Goal: Information Seeking & Learning: Check status

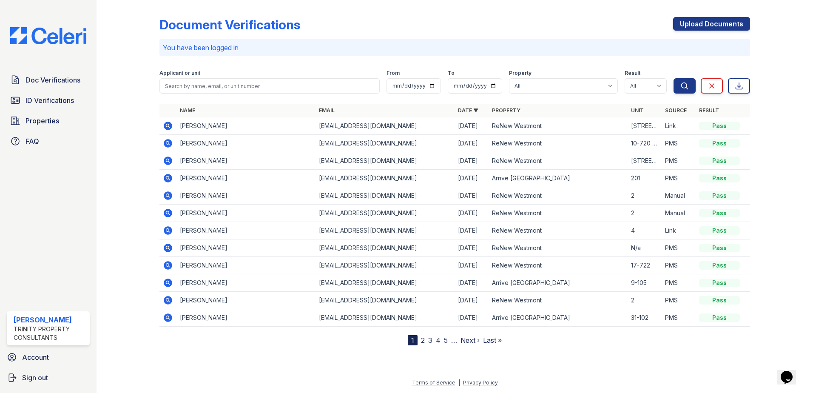
drag, startPoint x: 58, startPoint y: 77, endPoint x: 188, endPoint y: 115, distance: 135.2
click at [58, 77] on span "Doc Verifications" at bounding box center [53, 80] width 55 height 10
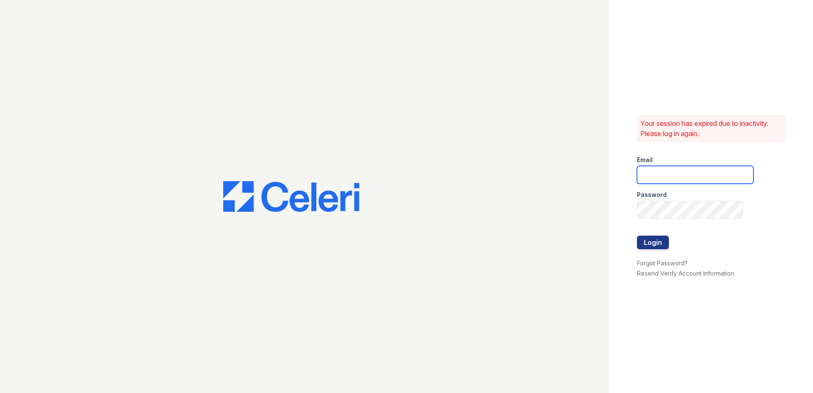
type input "kpartee@trinity-pm.com"
click at [652, 244] on button "Login" at bounding box center [653, 243] width 32 height 14
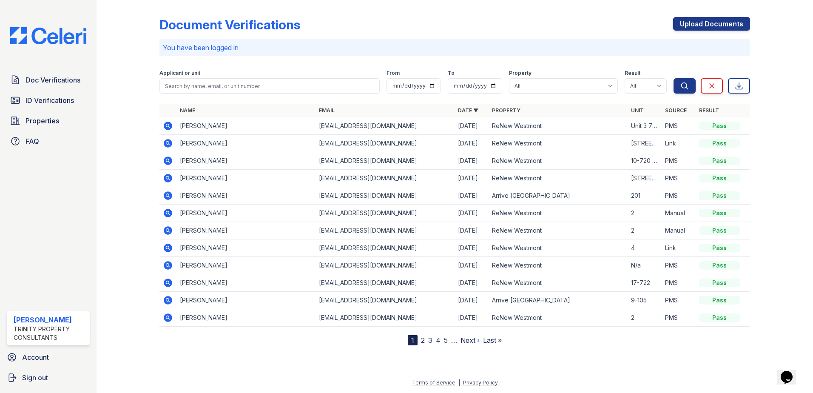
click at [168, 126] on icon at bounding box center [167, 125] width 2 height 2
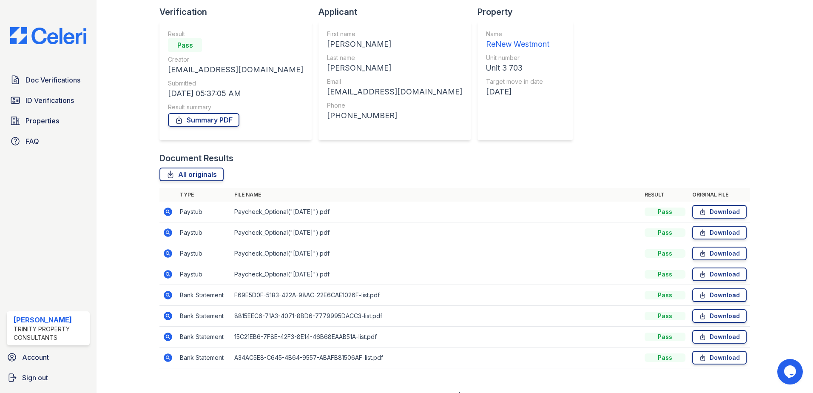
scroll to position [70, 0]
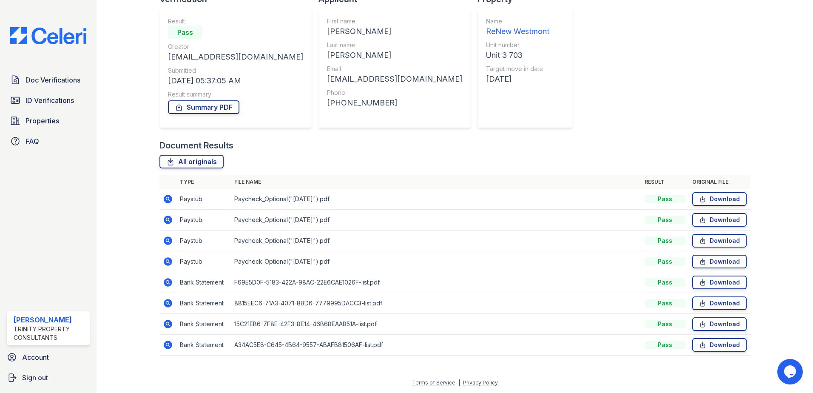
click at [168, 241] on icon at bounding box center [168, 241] width 10 height 10
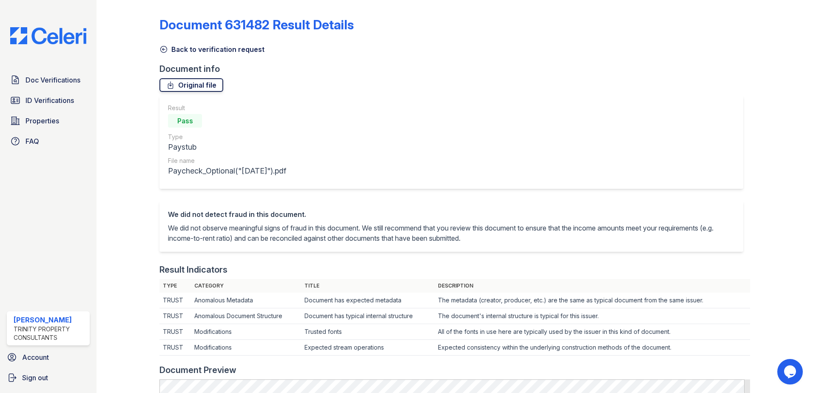
click at [187, 88] on link "Original file" at bounding box center [191, 85] width 64 height 14
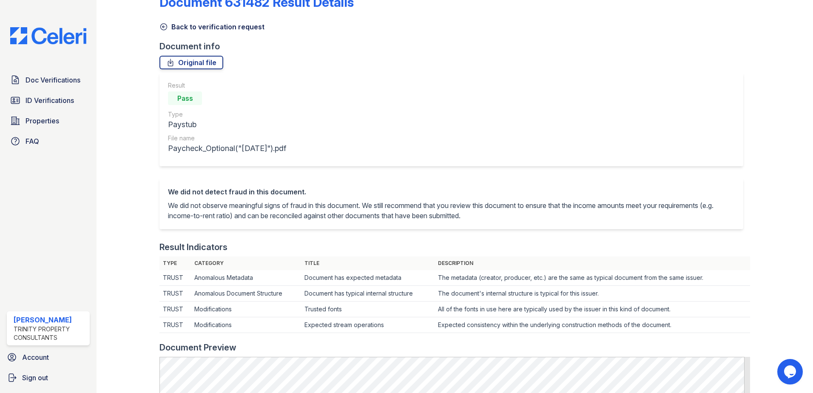
scroll to position [85, 0]
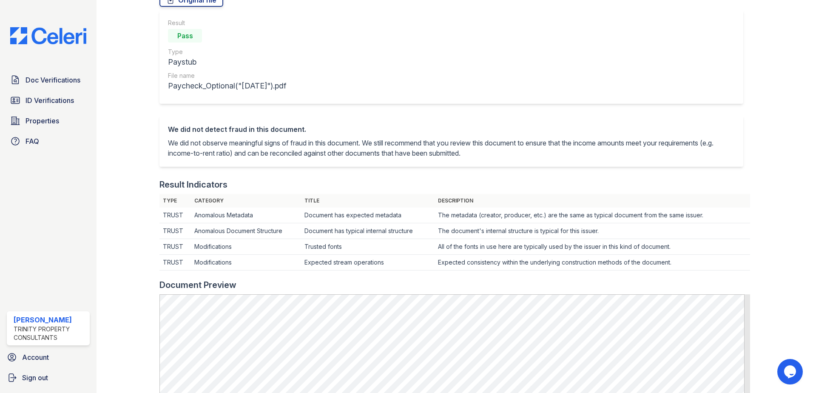
drag, startPoint x: 508, startPoint y: 57, endPoint x: 504, endPoint y: 68, distance: 11.4
click at [508, 57] on div "Result Pass Type Paystub File name Paycheck_Optional("[DATE]").pdf" at bounding box center [451, 57] width 584 height 94
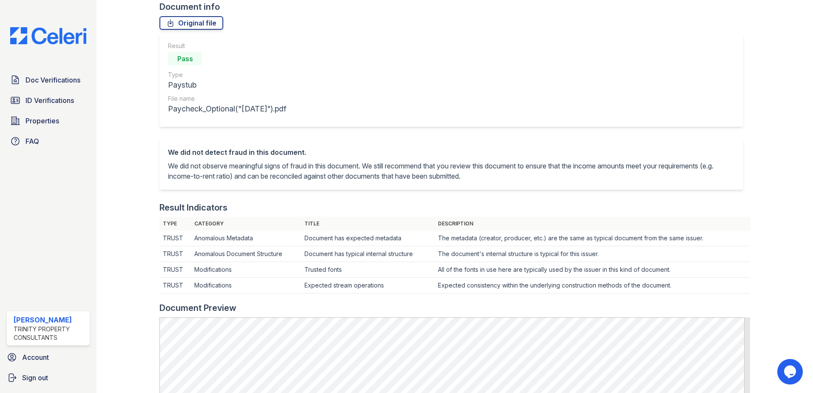
scroll to position [0, 0]
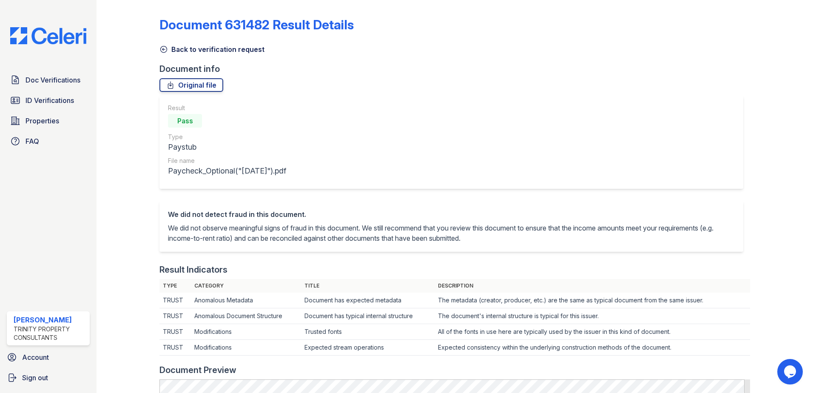
click at [195, 46] on link "Back to verification request" at bounding box center [211, 49] width 105 height 10
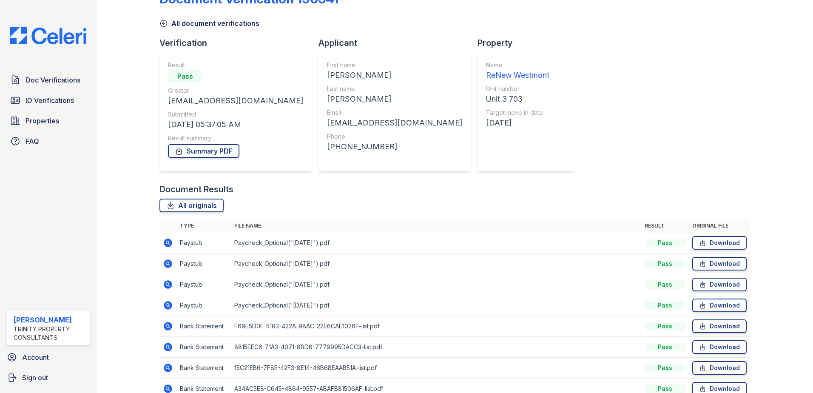
scroll to position [70, 0]
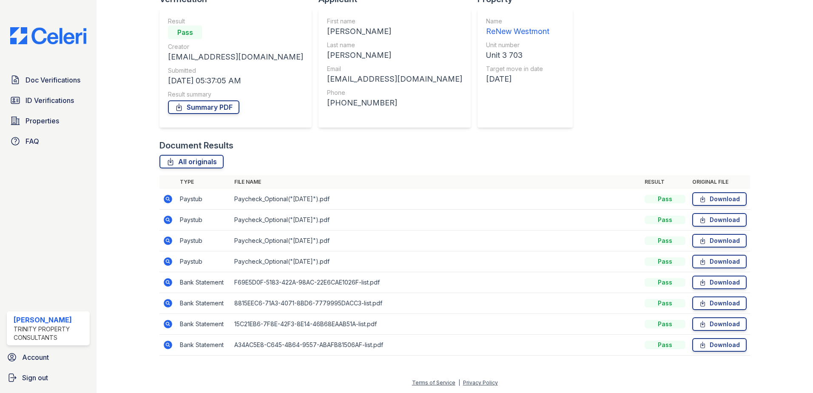
click at [168, 264] on icon at bounding box center [168, 261] width 9 height 9
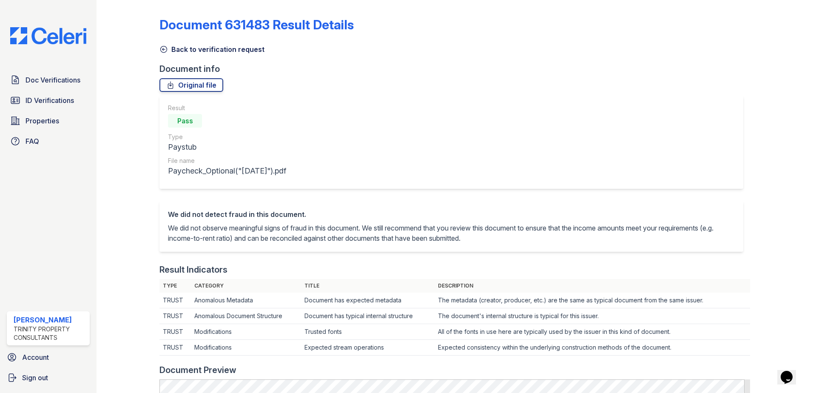
drag, startPoint x: 214, startPoint y: 48, endPoint x: 282, endPoint y: 69, distance: 71.3
click at [214, 48] on link "Back to verification request" at bounding box center [211, 49] width 105 height 10
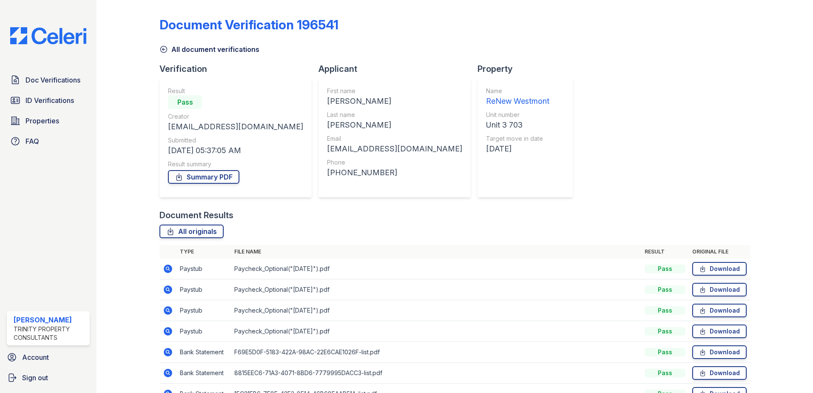
click at [166, 312] on icon at bounding box center [168, 310] width 9 height 9
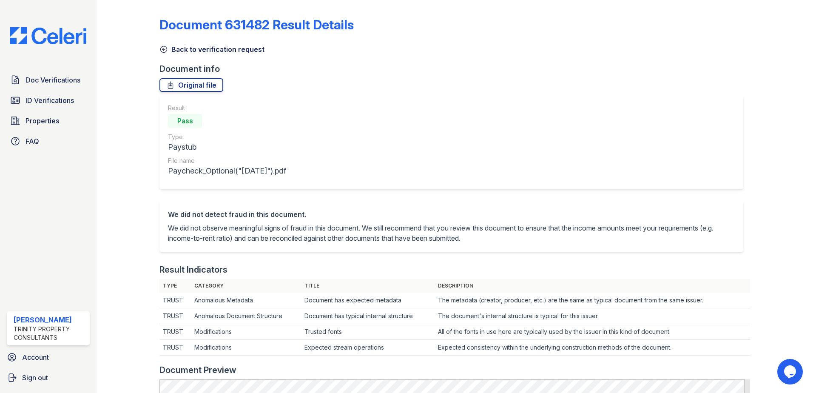
click at [180, 51] on link "Back to verification request" at bounding box center [211, 49] width 105 height 10
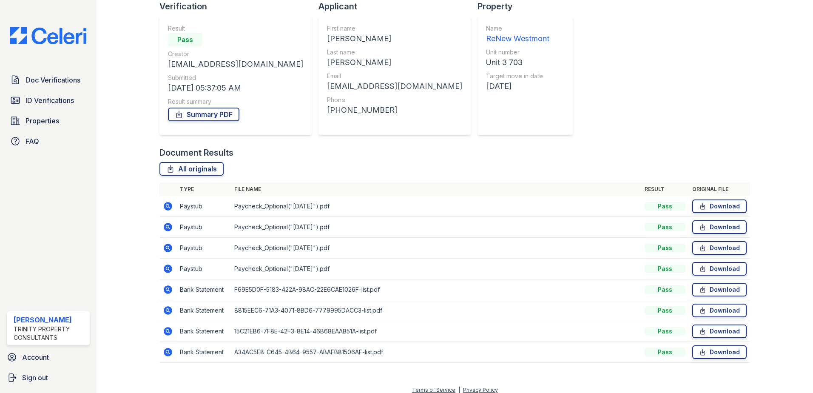
scroll to position [70, 0]
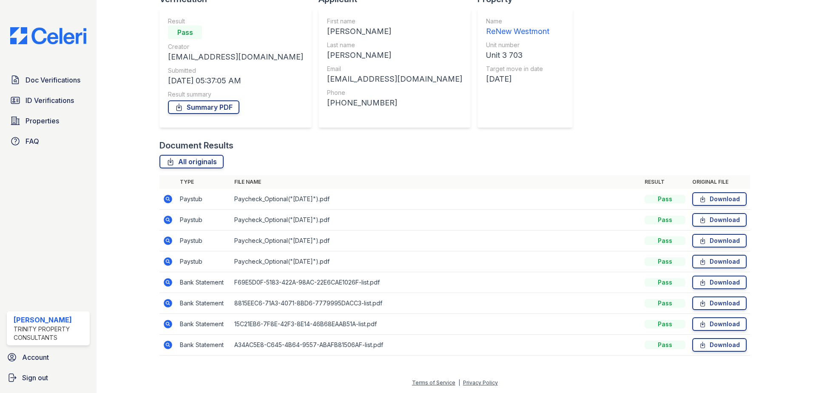
click at [168, 285] on icon at bounding box center [168, 282] width 9 height 9
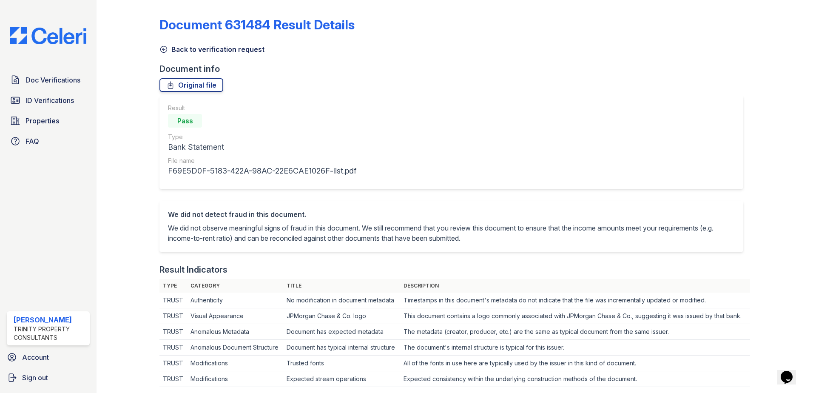
click at [196, 52] on link "Back to verification request" at bounding box center [211, 49] width 105 height 10
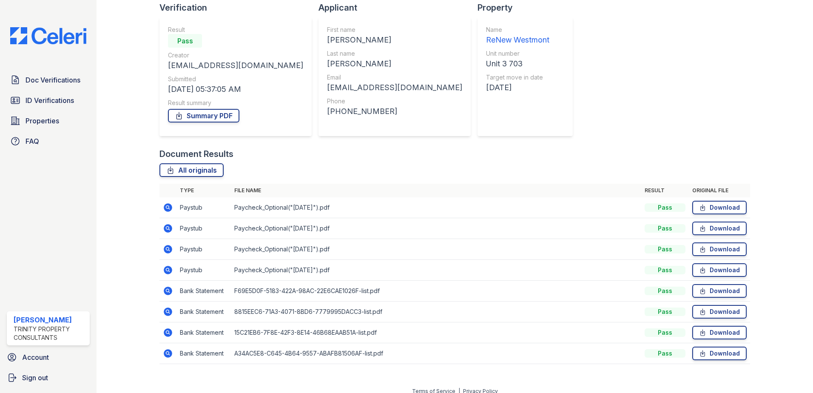
scroll to position [70, 0]
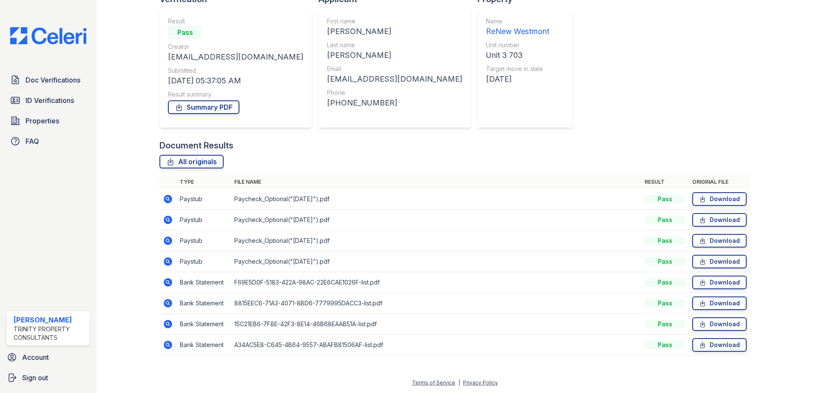
click at [166, 304] on icon at bounding box center [168, 303] width 10 height 10
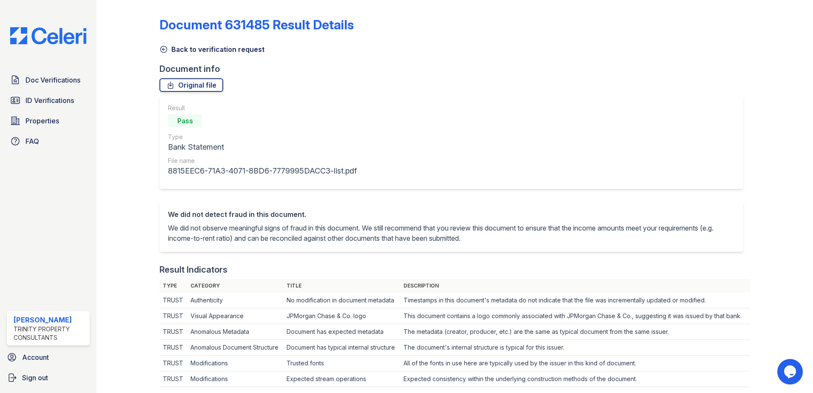
click at [187, 51] on link "Back to verification request" at bounding box center [211, 49] width 105 height 10
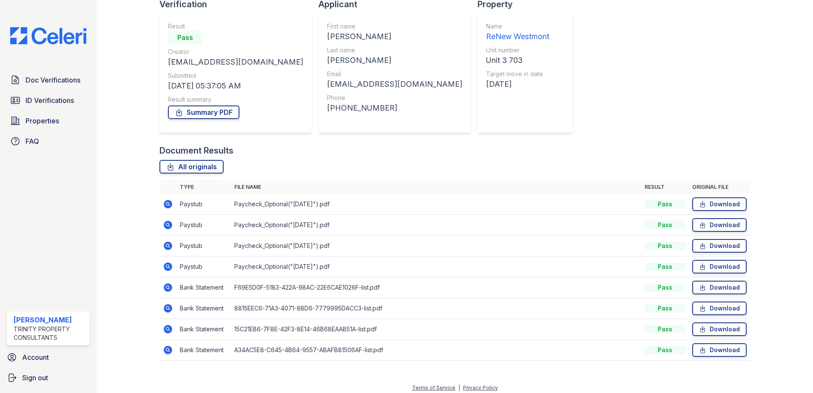
scroll to position [70, 0]
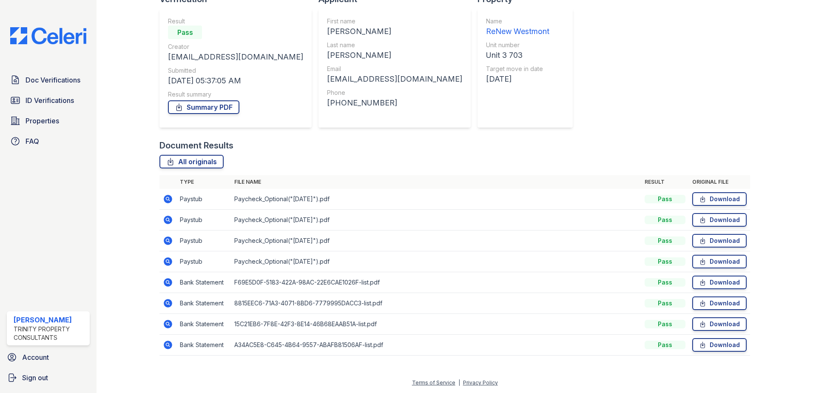
click at [165, 323] on icon at bounding box center [168, 324] width 10 height 10
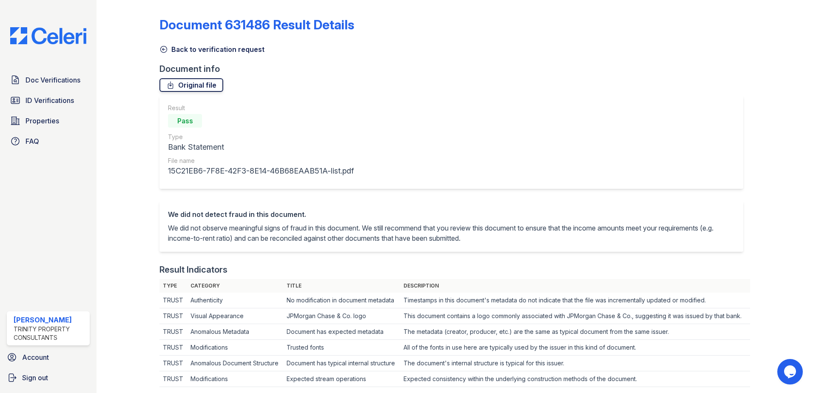
drag, startPoint x: 194, startPoint y: 51, endPoint x: 164, endPoint y: 79, distance: 40.6
click at [194, 51] on link "Back to verification request" at bounding box center [211, 49] width 105 height 10
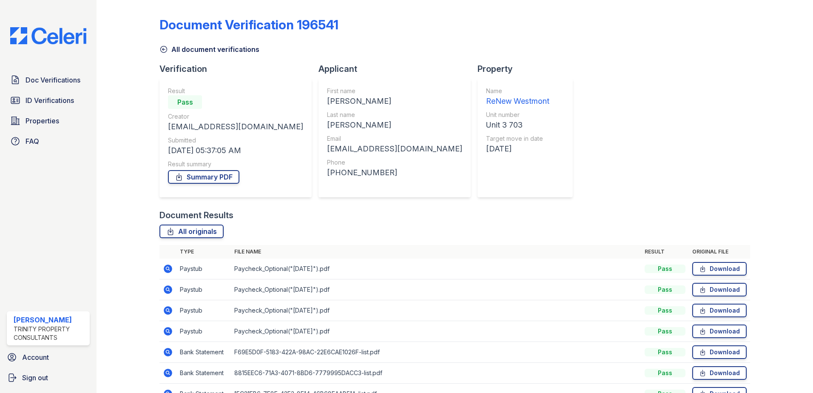
click at [167, 269] on icon at bounding box center [167, 268] width 2 height 2
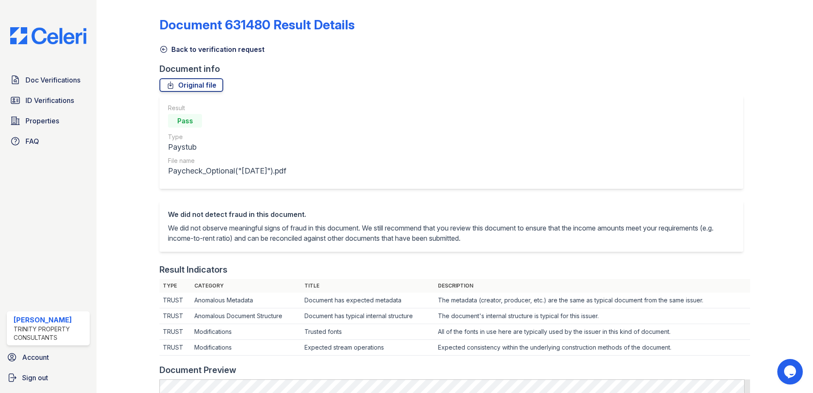
click at [189, 50] on link "Back to verification request" at bounding box center [211, 49] width 105 height 10
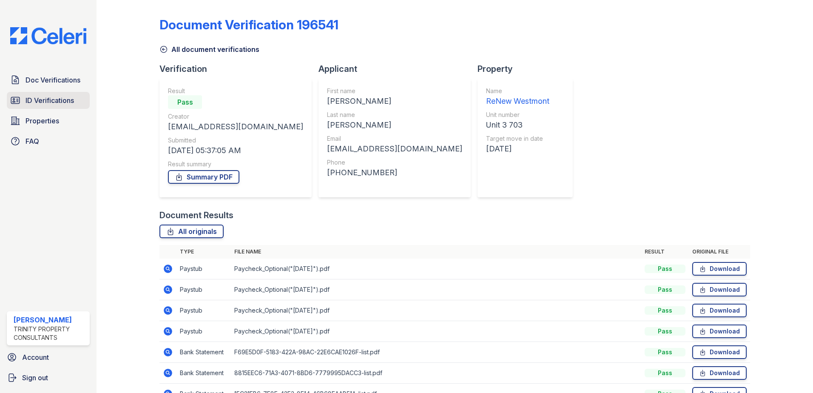
click at [37, 101] on span "ID Verifications" at bounding box center [50, 100] width 48 height 10
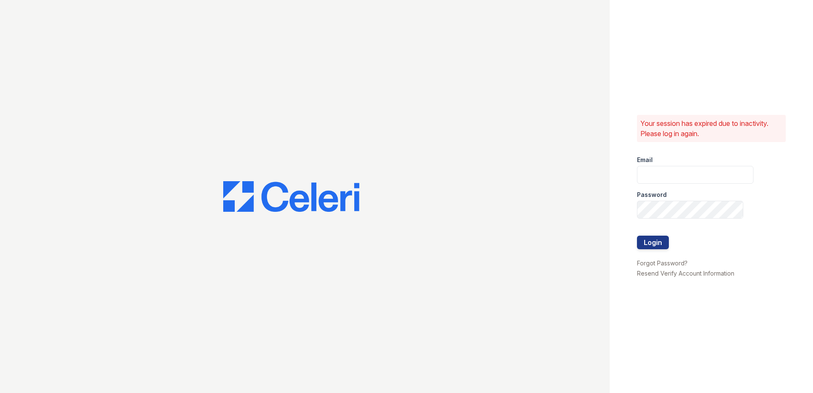
type input "kpartee@trinity-pm.com"
click at [650, 242] on button "Login" at bounding box center [653, 243] width 32 height 14
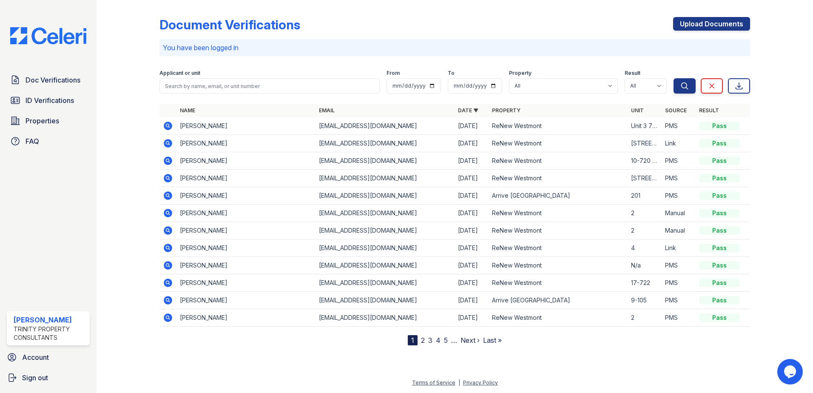
click at [170, 125] on icon at bounding box center [168, 126] width 9 height 9
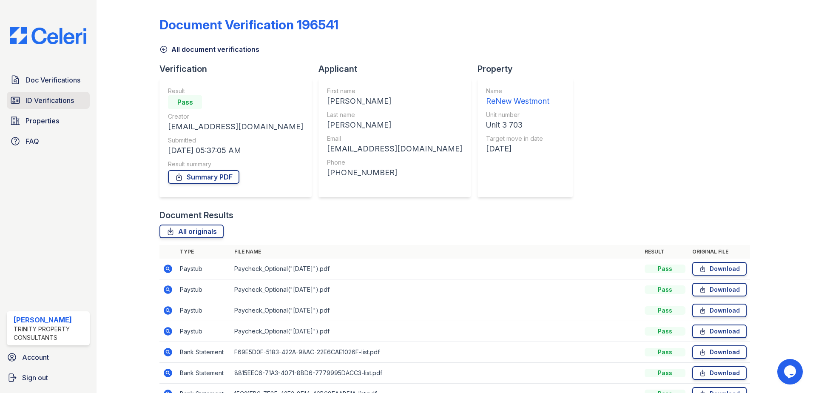
click at [48, 93] on link "ID Verifications" at bounding box center [48, 100] width 83 height 17
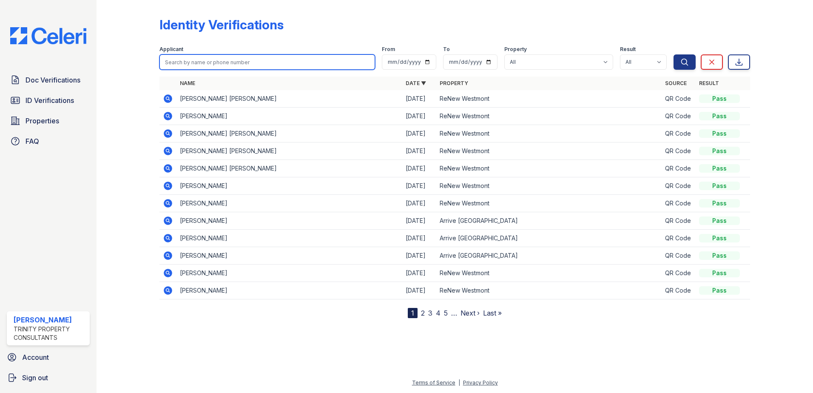
click at [213, 61] on input "search" at bounding box center [267, 61] width 216 height 15
type input "[PERSON_NAME]"
click at [673, 54] on button "Search" at bounding box center [684, 61] width 22 height 15
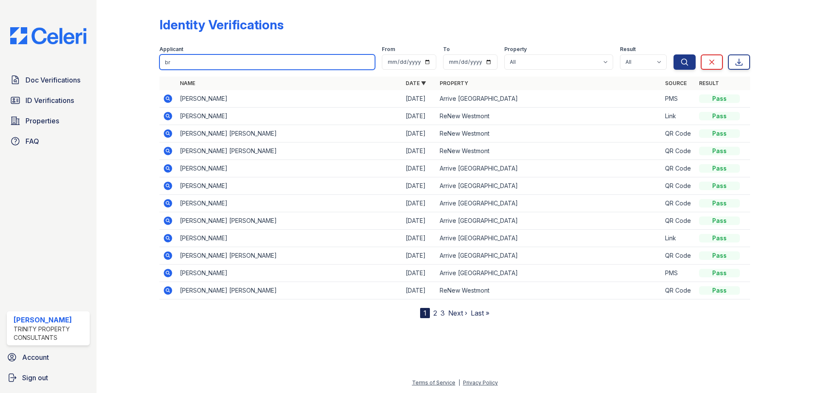
type input "b"
type input "[PERSON_NAME]"
click at [673, 54] on button "Search" at bounding box center [684, 61] width 22 height 15
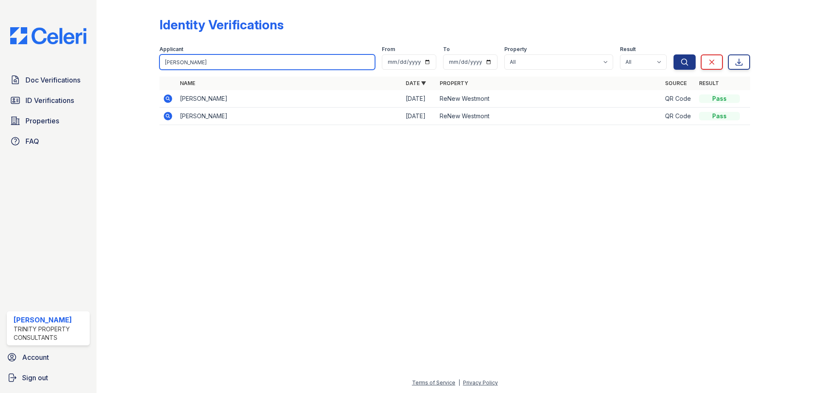
click at [212, 61] on input "[PERSON_NAME]" at bounding box center [267, 61] width 216 height 15
type input "[PERSON_NAME]"
click at [673, 54] on button "Search" at bounding box center [684, 61] width 22 height 15
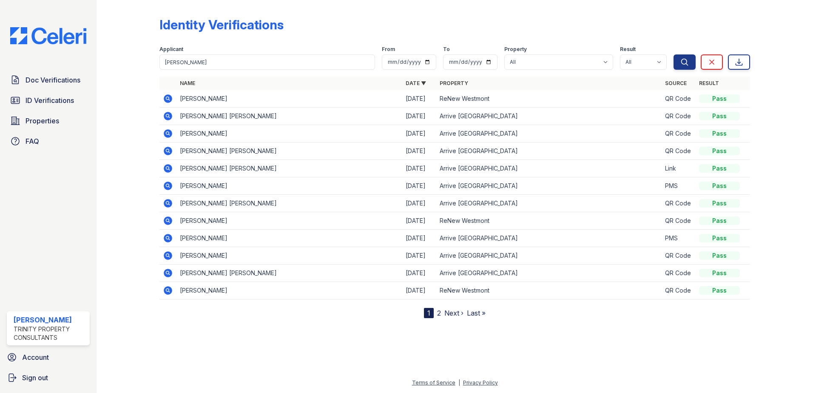
click at [166, 98] on icon at bounding box center [168, 99] width 10 height 10
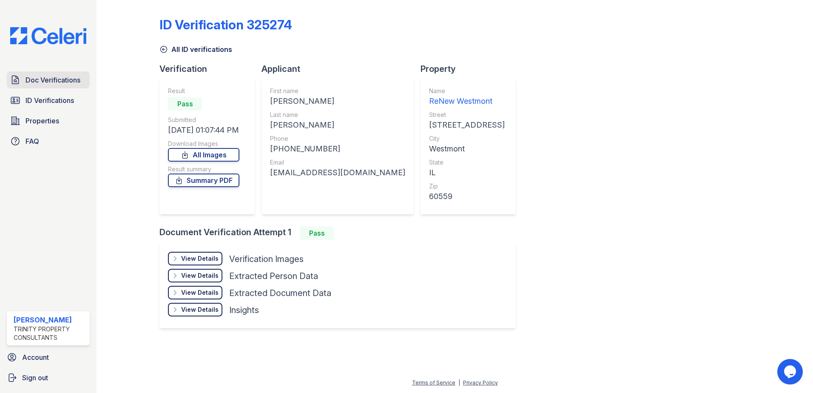
drag, startPoint x: 68, startPoint y: 84, endPoint x: 79, endPoint y: 86, distance: 11.6
click at [68, 84] on span "Doc Verifications" at bounding box center [53, 80] width 55 height 10
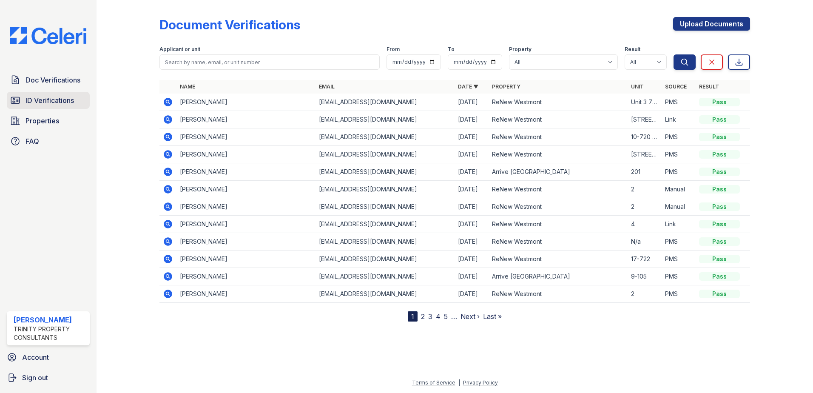
click at [55, 103] on span "ID Verifications" at bounding box center [50, 100] width 48 height 10
